Goal: Check status: Check status

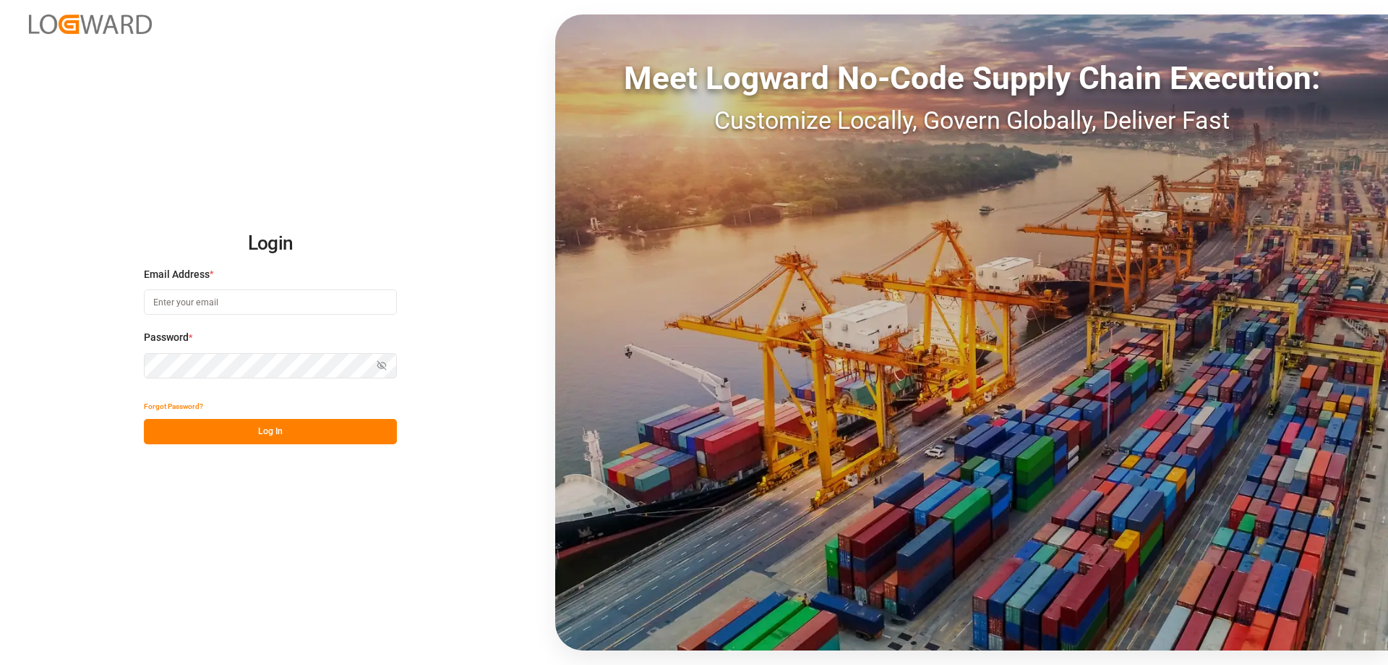
type input "[EMAIL_ADDRESS][DOMAIN_NAME]"
click at [270, 431] on button "Log In" at bounding box center [270, 431] width 253 height 25
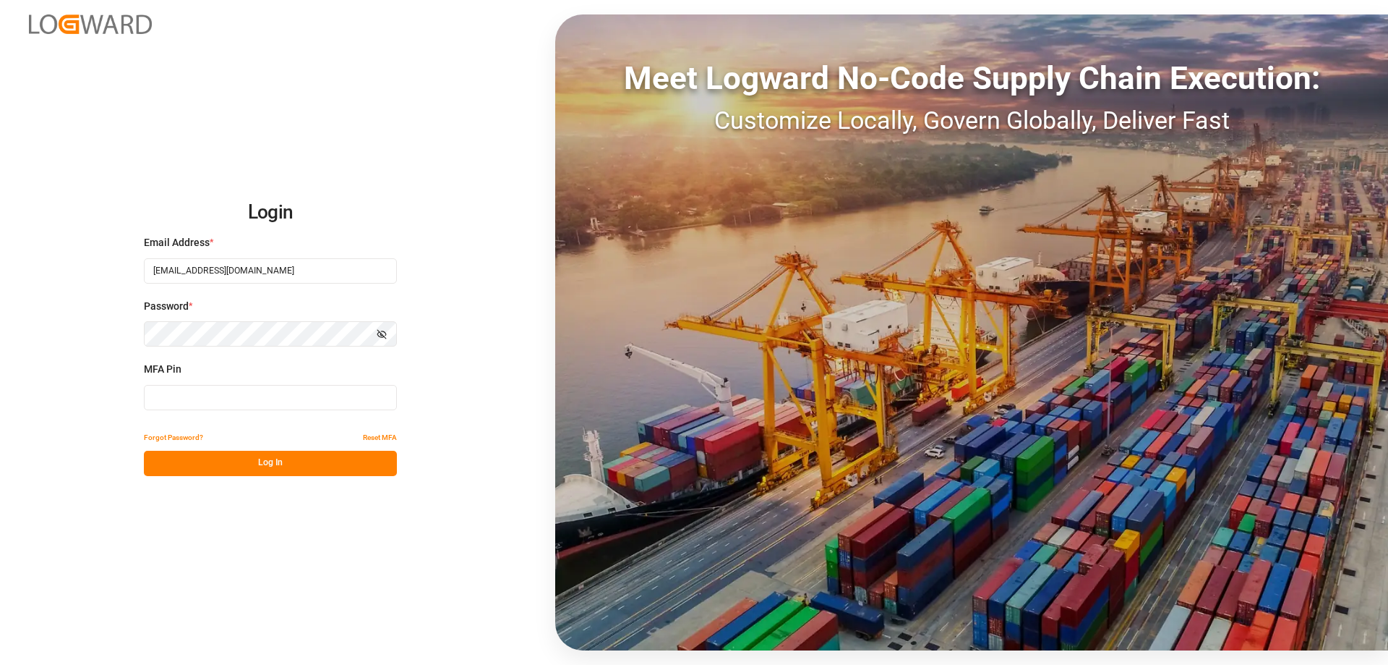
click at [213, 397] on input at bounding box center [270, 397] width 253 height 25
type input "914420"
click at [232, 464] on button "Log In" at bounding box center [270, 463] width 253 height 25
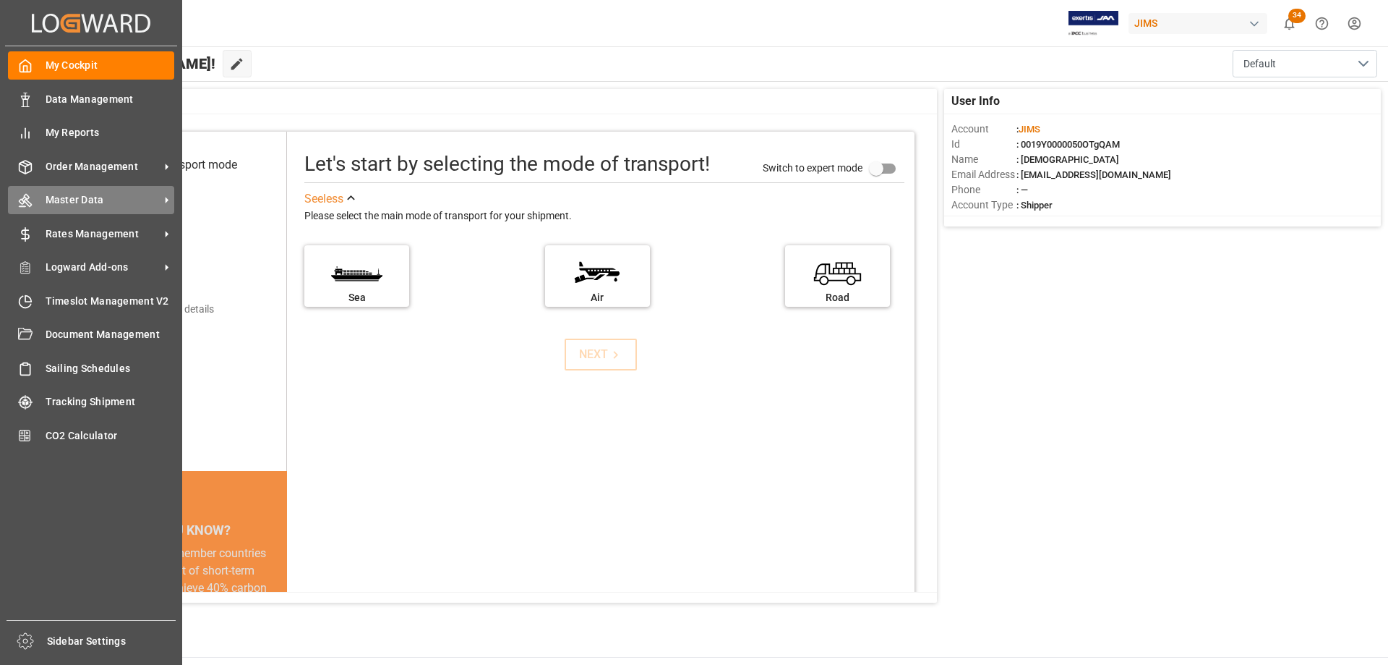
click at [74, 192] on div "Master Data Master Data" at bounding box center [91, 200] width 166 height 28
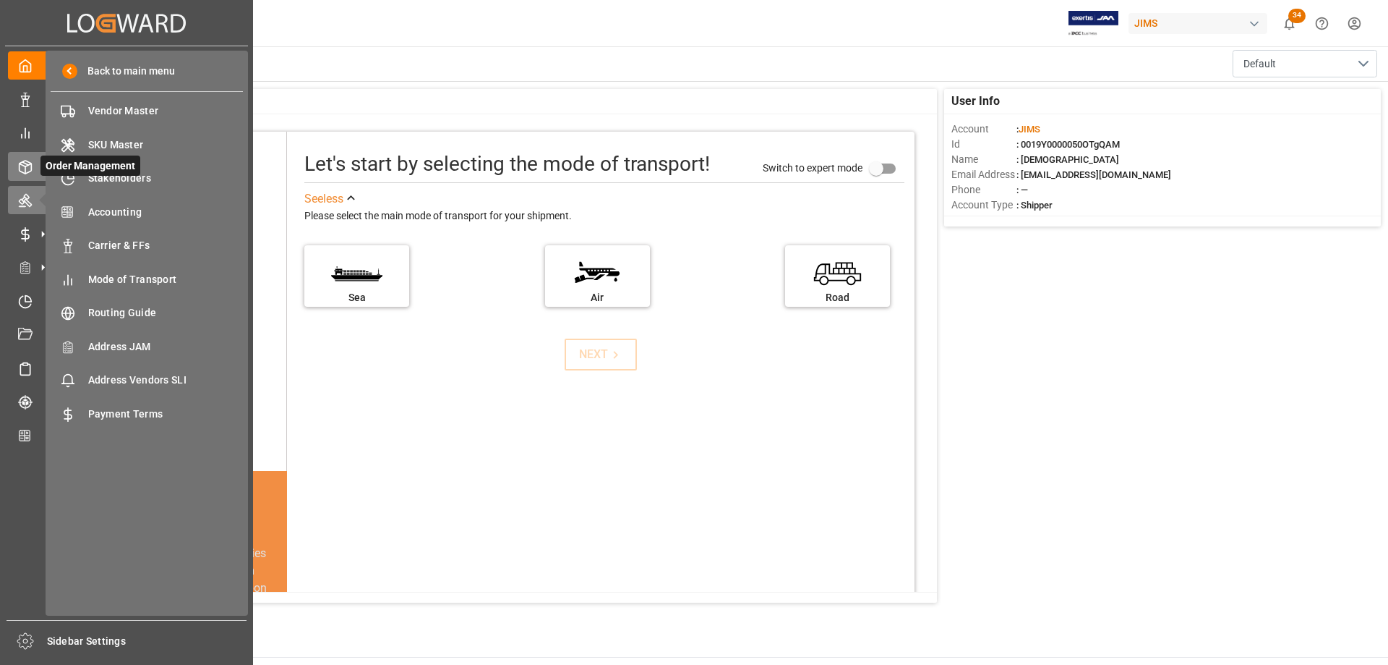
click at [35, 176] on div "Order Management Order Management" at bounding box center [126, 166] width 237 height 28
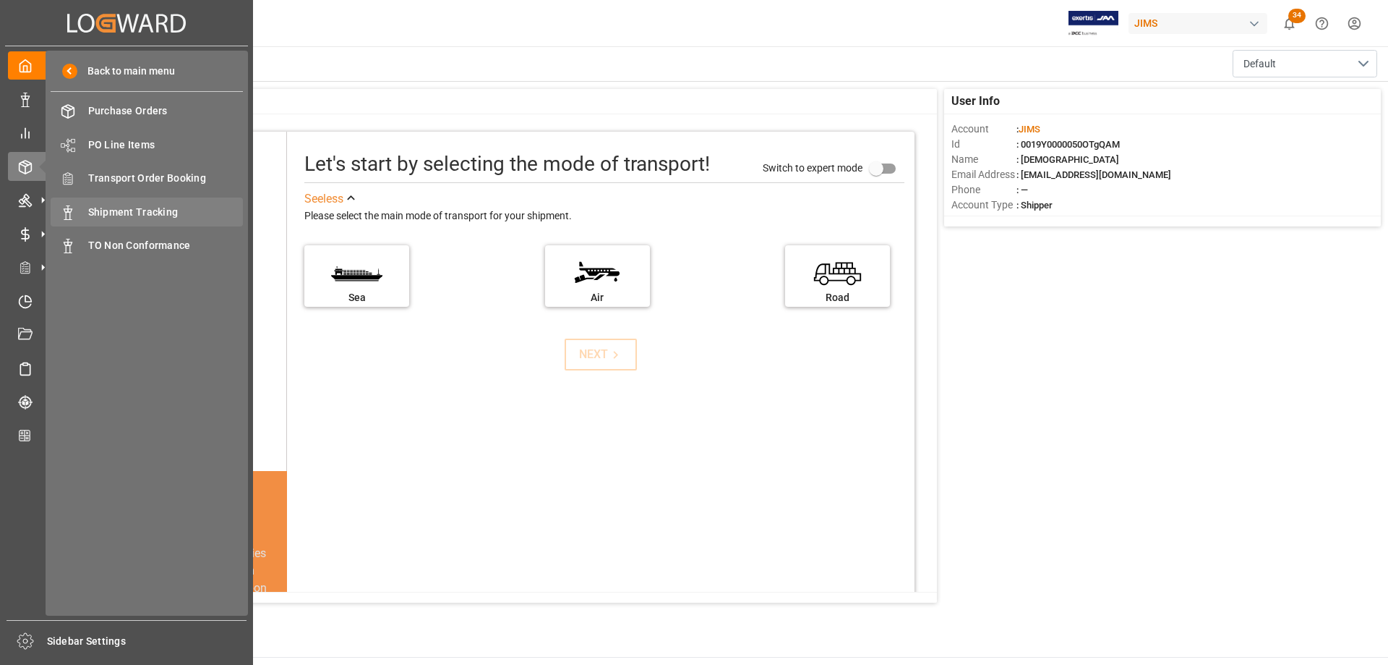
click at [134, 210] on span "Shipment Tracking" at bounding box center [165, 212] width 155 height 15
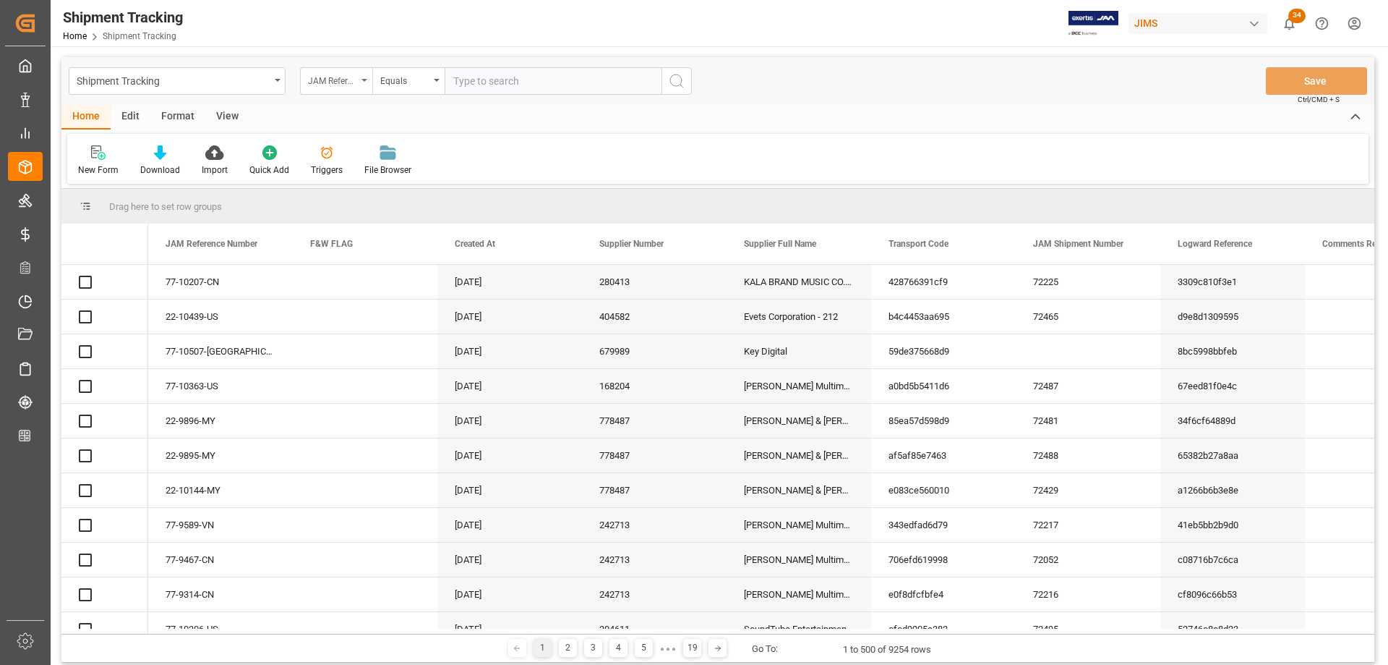
click at [364, 82] on div "JAM Reference Number" at bounding box center [336, 80] width 72 height 27
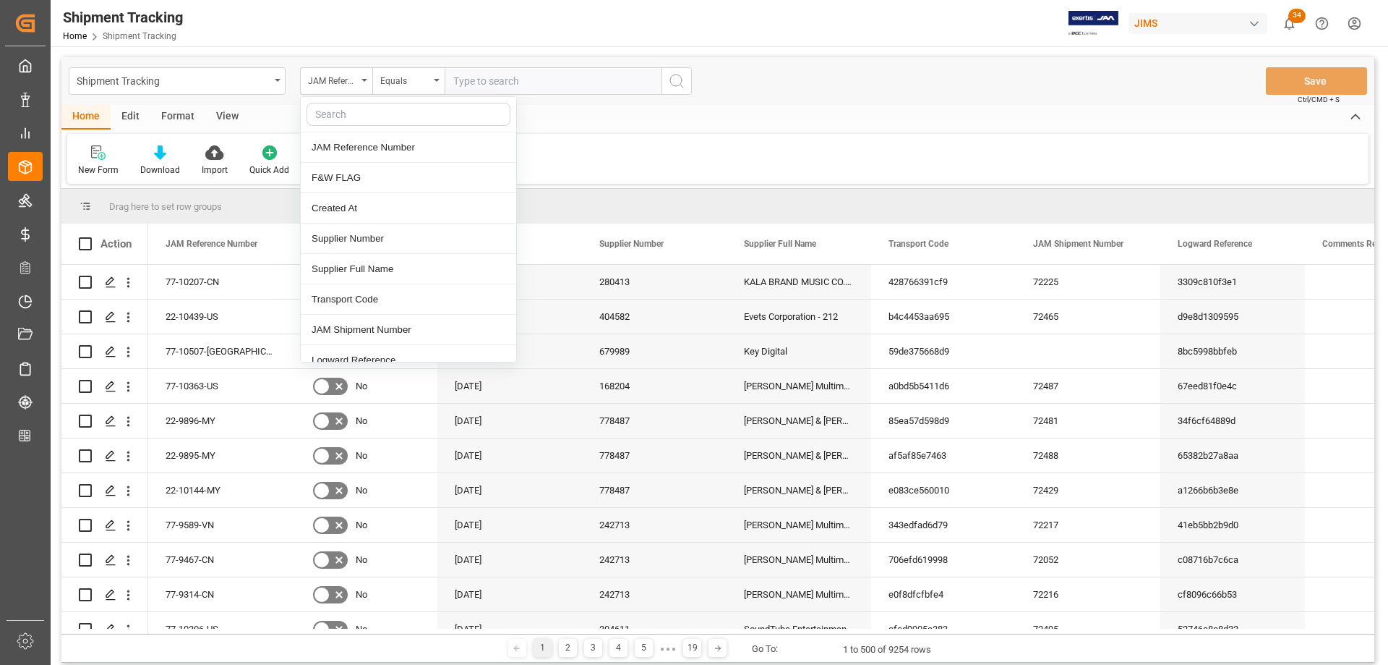
click at [358, 109] on input "text" at bounding box center [409, 114] width 204 height 23
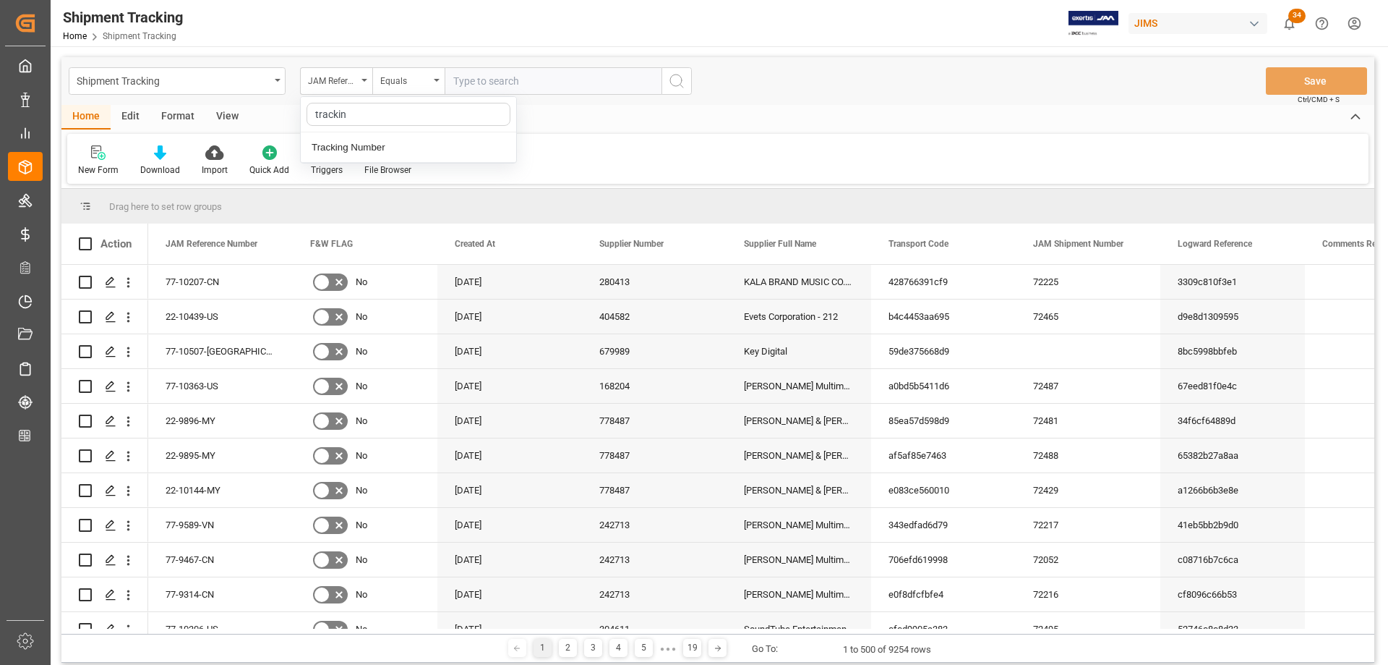
type input "tracking"
click at [347, 155] on div "Tracking Number" at bounding box center [408, 147] width 215 height 30
click at [491, 82] on input "text" at bounding box center [553, 80] width 217 height 27
paste input "1Z062AA16740772083"
type input "1Z062AA16740772083"
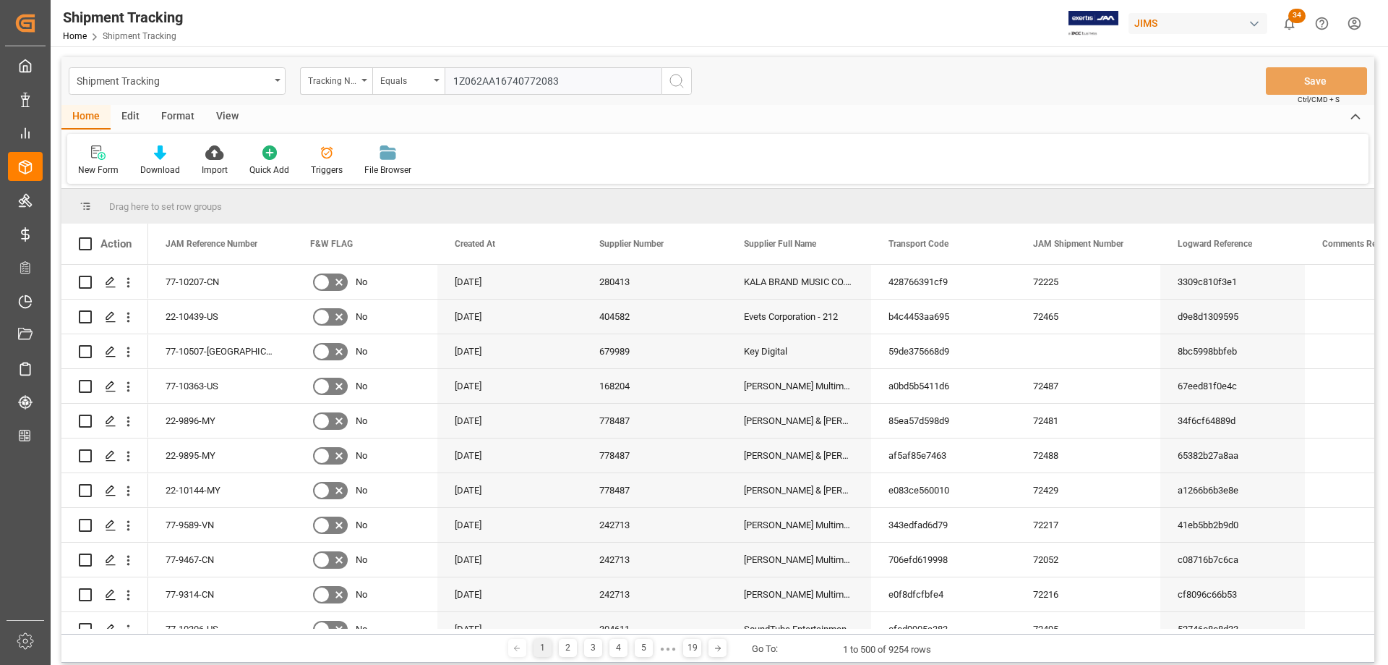
click at [680, 76] on icon "search button" at bounding box center [676, 80] width 17 height 17
